Goal: Information Seeking & Learning: Learn about a topic

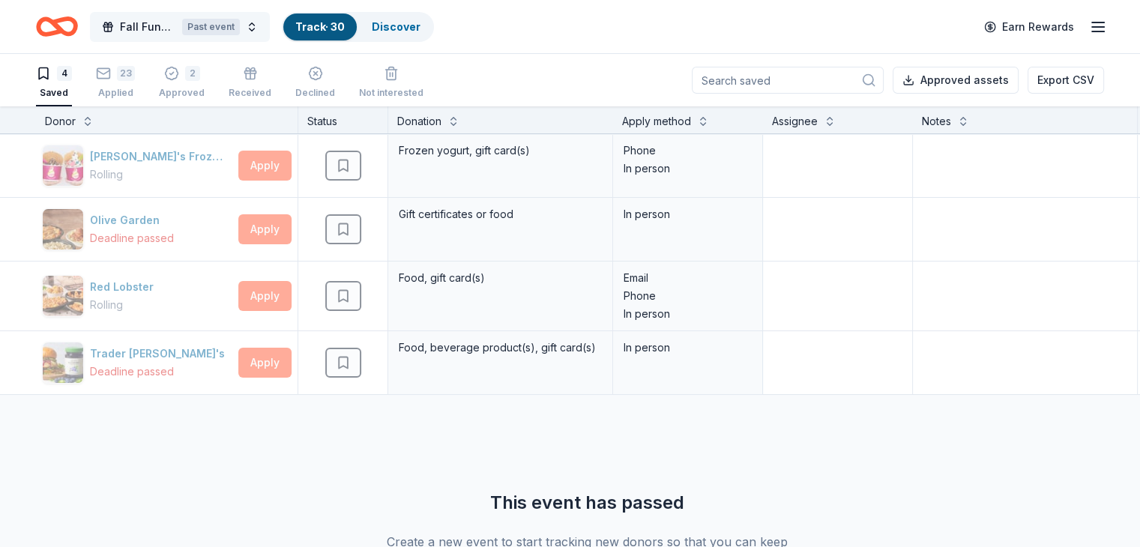
click at [217, 12] on button "Fall Fundraiser Past event" at bounding box center [180, 27] width 180 height 30
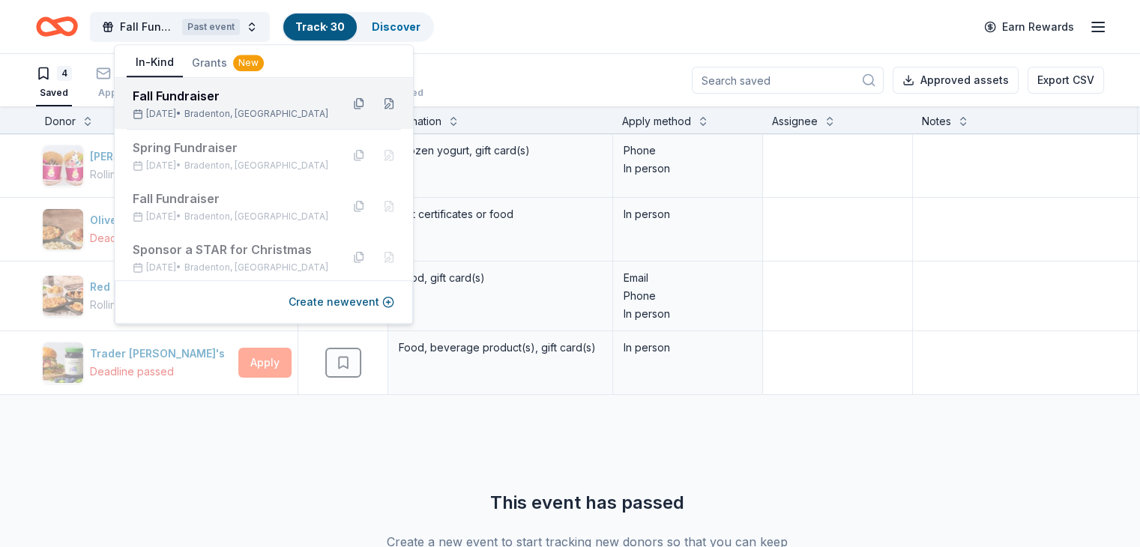
click at [220, 91] on div "Fall Fundraiser" at bounding box center [231, 96] width 196 height 18
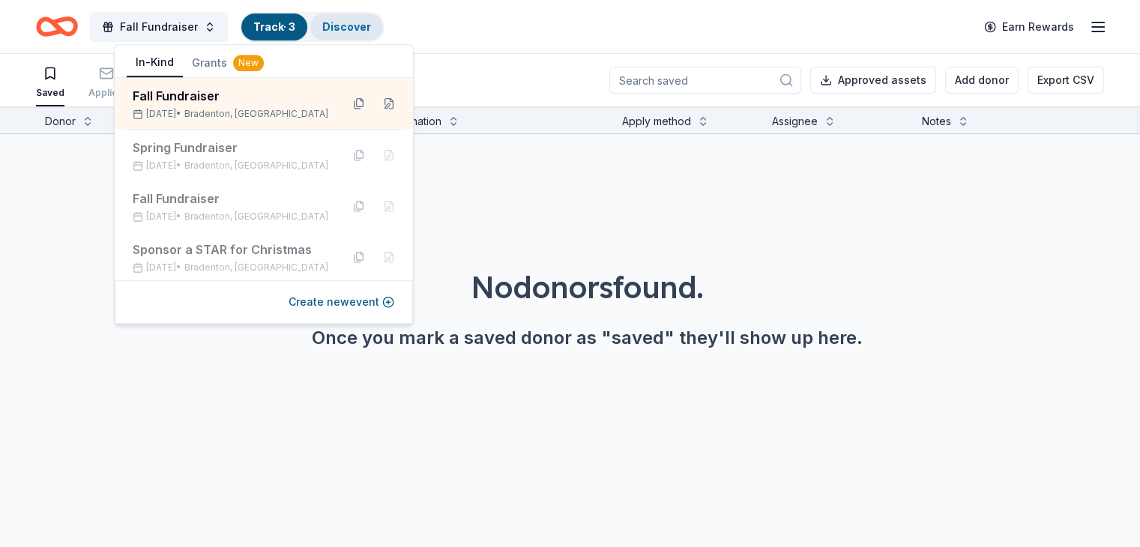
click at [361, 25] on link "Discover" at bounding box center [346, 26] width 49 height 13
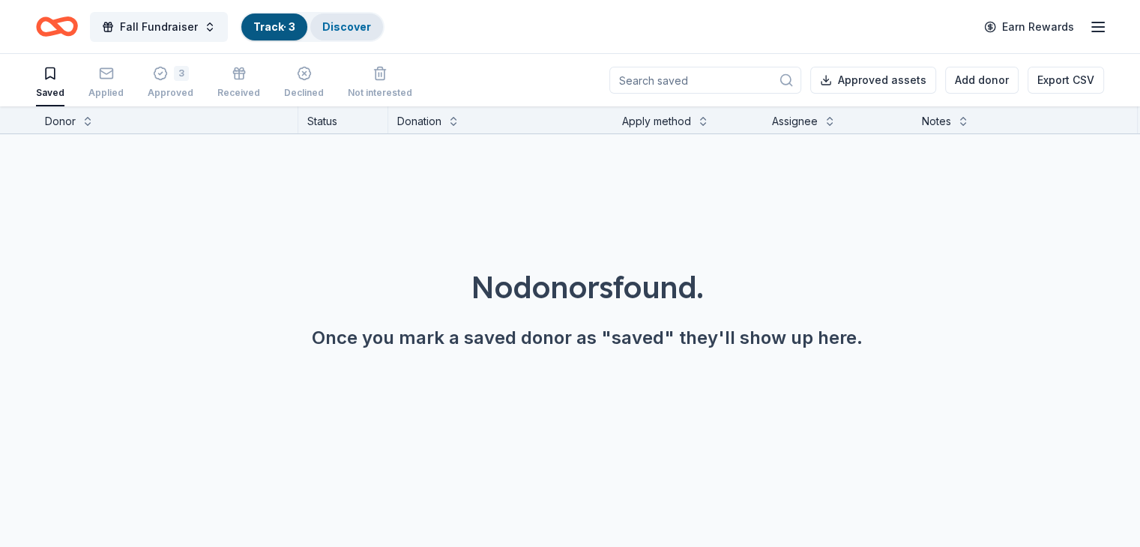
click at [367, 25] on link "Discover" at bounding box center [346, 26] width 49 height 13
click at [187, 25] on span "Fall Fundraiser" at bounding box center [159, 27] width 78 height 18
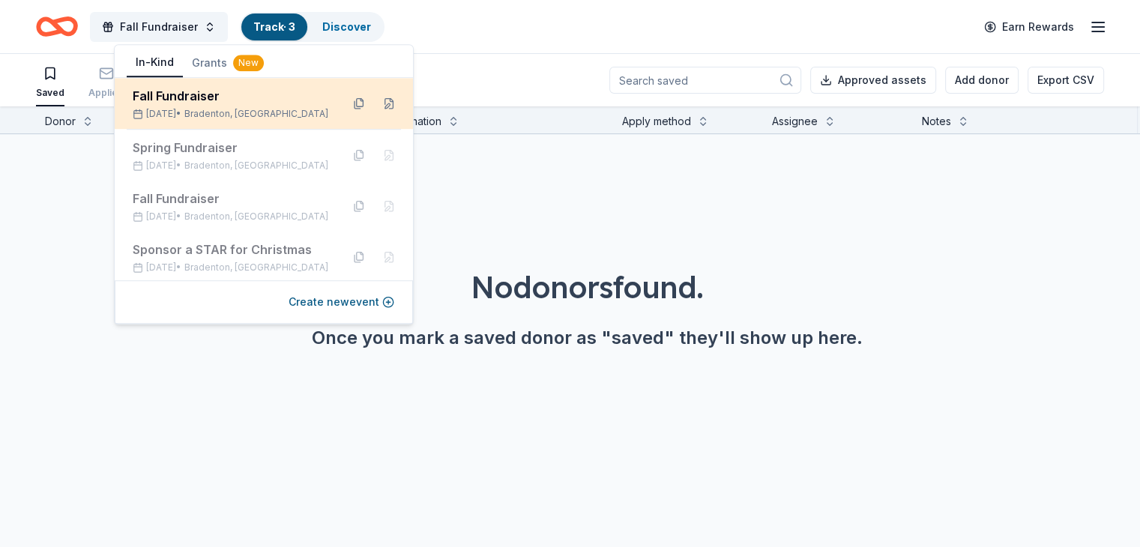
click at [205, 100] on div "Fall Fundraiser" at bounding box center [231, 96] width 196 height 18
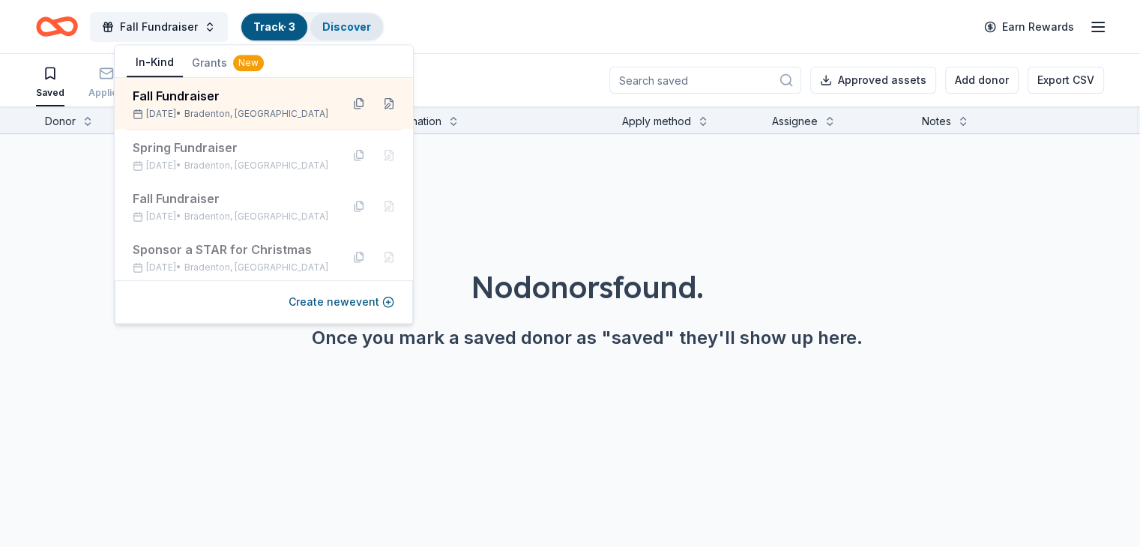
click at [371, 26] on link "Discover" at bounding box center [346, 26] width 49 height 13
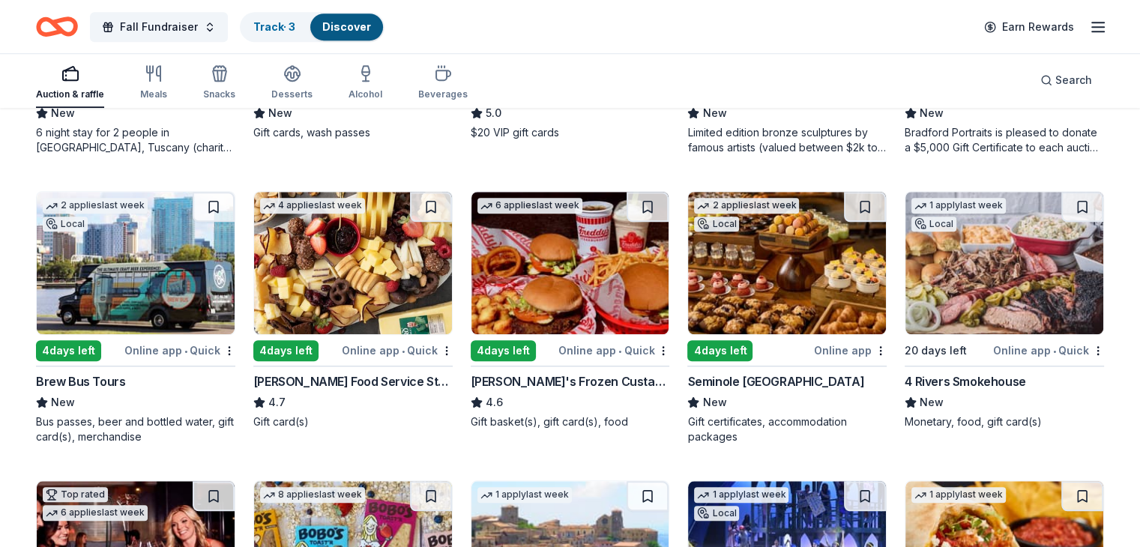
scroll to position [1269, 0]
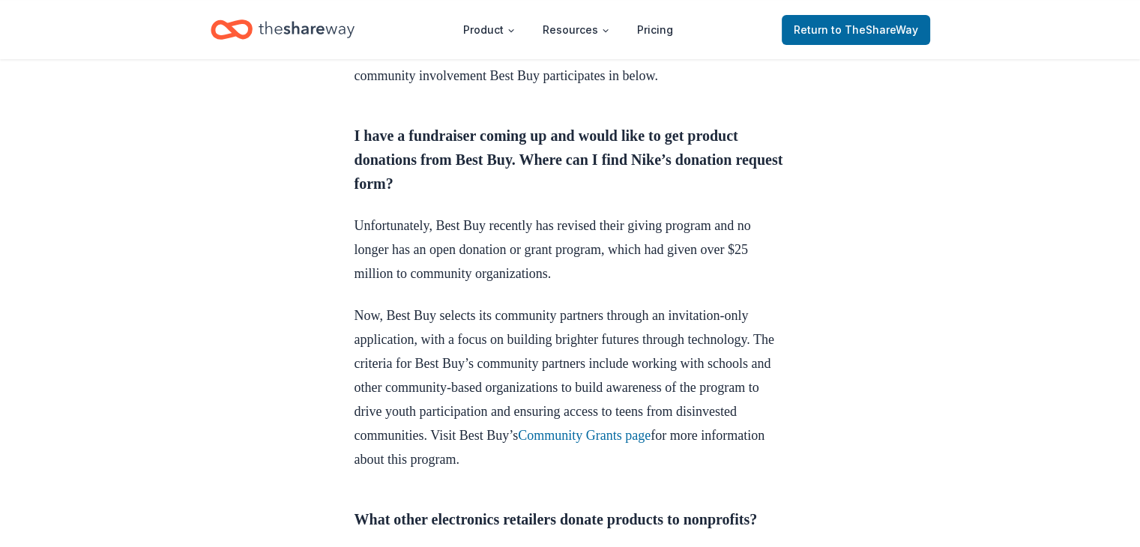
scroll to position [600, 0]
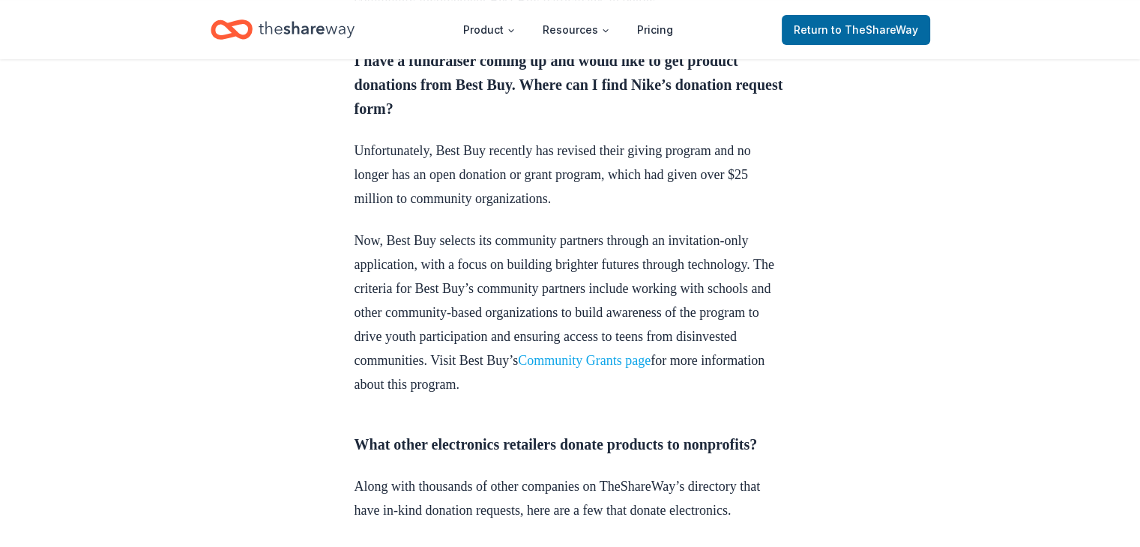
click at [518, 368] on link "Community Grants page" at bounding box center [584, 360] width 133 height 15
